Goal: Find specific page/section: Find specific page/section

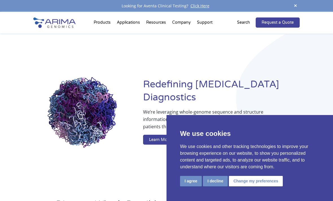
click at [215, 183] on button "I decline" at bounding box center [215, 181] width 25 height 10
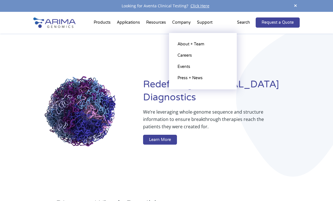
click at [195, 47] on link "About + Team" at bounding box center [203, 44] width 56 height 11
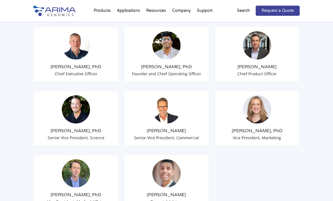
scroll to position [469, 0]
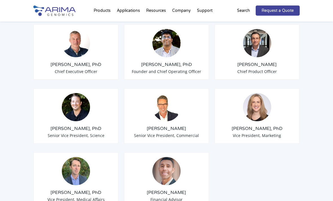
click at [264, 105] on img at bounding box center [257, 107] width 28 height 28
click at [268, 126] on h3 "[PERSON_NAME], PhD" at bounding box center [257, 129] width 76 height 6
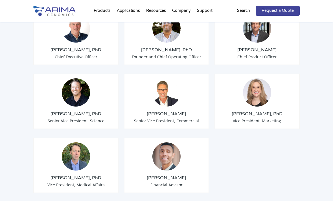
scroll to position [485, 0]
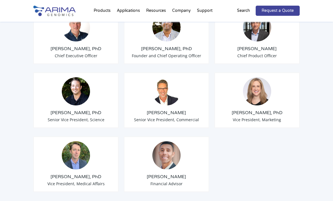
click at [260, 86] on img at bounding box center [257, 91] width 28 height 28
click at [261, 91] on img at bounding box center [257, 91] width 28 height 28
click at [264, 88] on img at bounding box center [257, 91] width 28 height 28
click at [267, 87] on img at bounding box center [257, 91] width 28 height 28
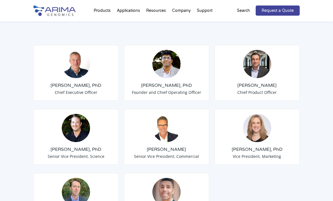
scroll to position [448, 0]
click at [264, 63] on img at bounding box center [257, 64] width 28 height 28
click at [266, 65] on img at bounding box center [257, 64] width 28 height 28
click at [268, 65] on img at bounding box center [257, 64] width 28 height 28
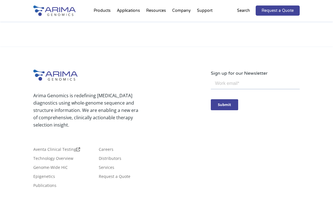
scroll to position [1031, 0]
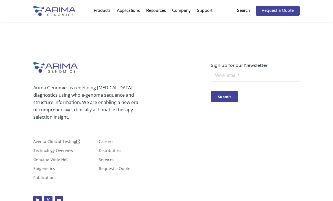
click at [107, 140] on link "Careers" at bounding box center [106, 143] width 15 height 6
